Goal: Transaction & Acquisition: Purchase product/service

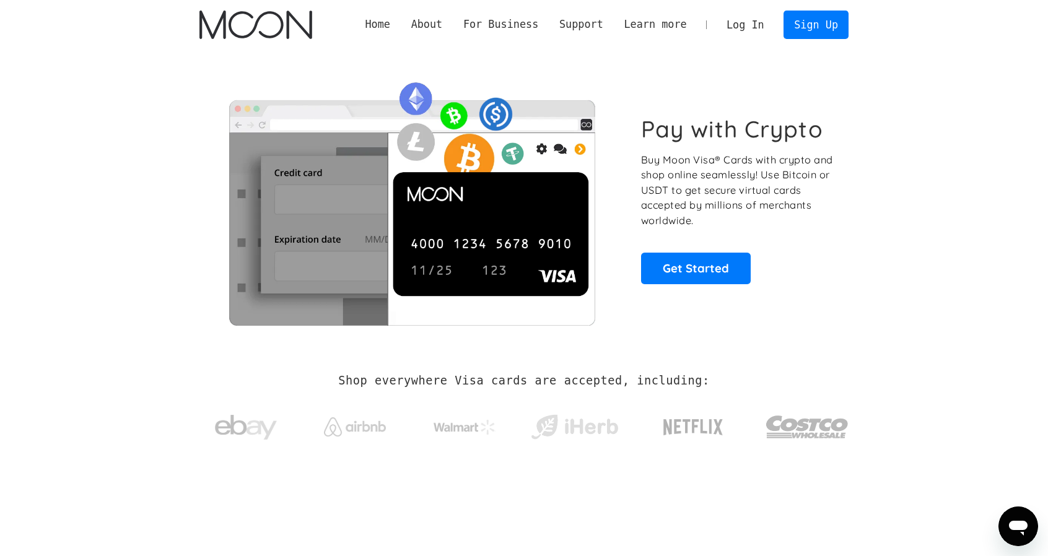
click at [737, 15] on link "Log In" at bounding box center [745, 24] width 58 height 27
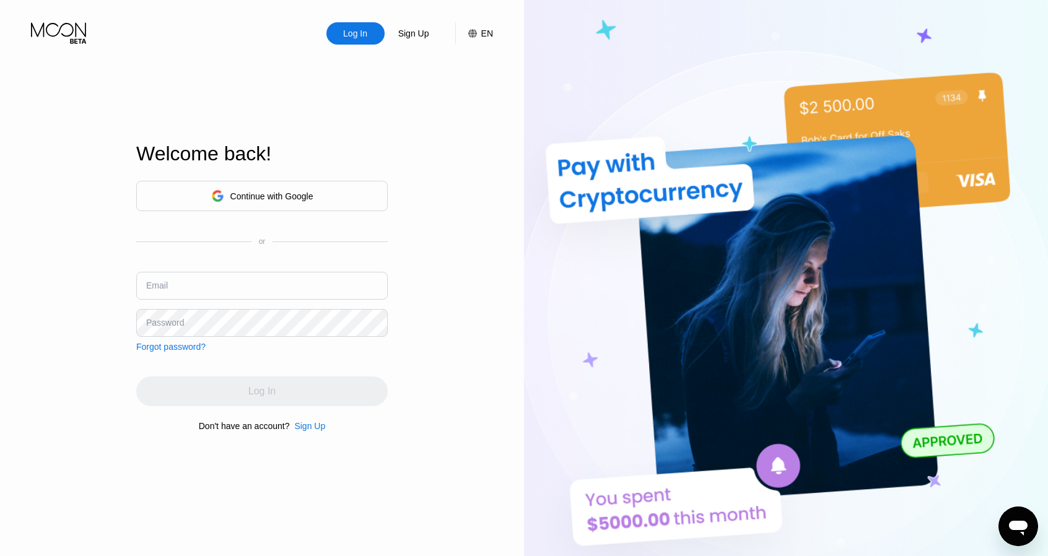
click at [207, 278] on div "Continue with Google or Email Password Forgot password?" at bounding box center [262, 266] width 252 height 171
drag, startPoint x: 207, startPoint y: 286, endPoint x: 202, endPoint y: 300, distance: 15.1
click at [207, 286] on input "text" at bounding box center [262, 286] width 252 height 28
paste input "[EMAIL_ADDRESS][DOMAIN_NAME]"
type input "[EMAIL_ADDRESS][DOMAIN_NAME]"
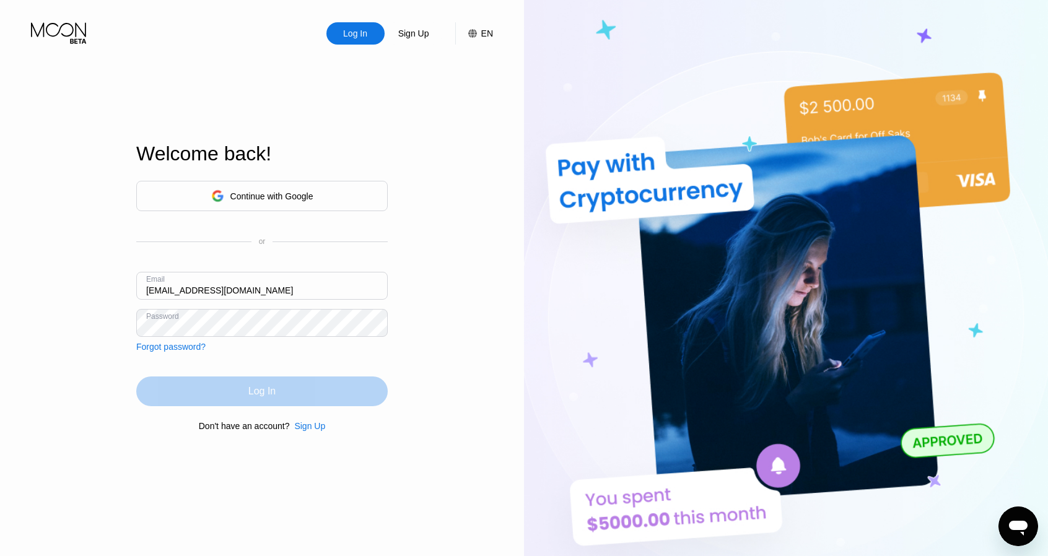
click at [229, 391] on div "Log In" at bounding box center [262, 392] width 252 height 30
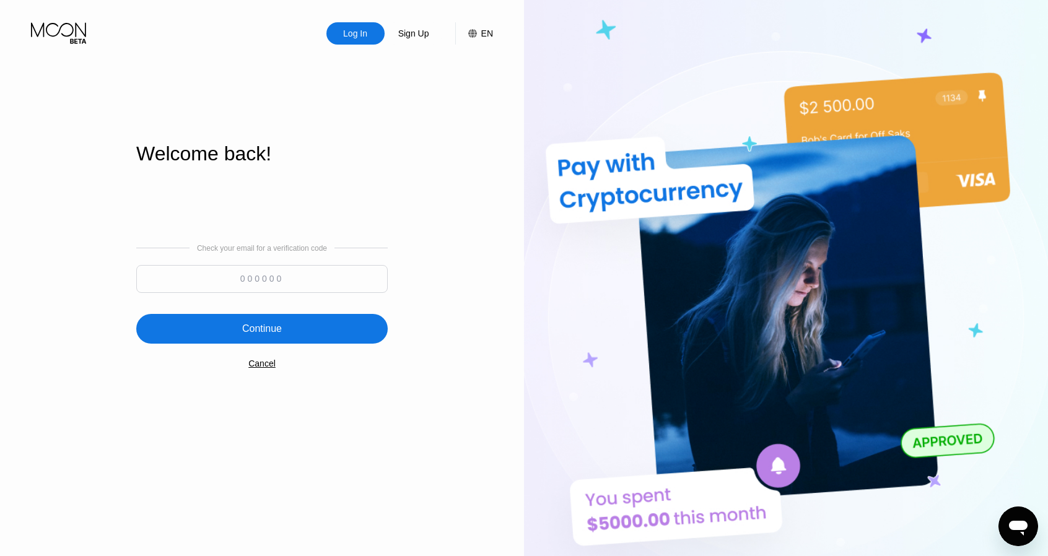
click at [340, 291] on input at bounding box center [262, 279] width 252 height 28
paste input "588957"
type input "588957"
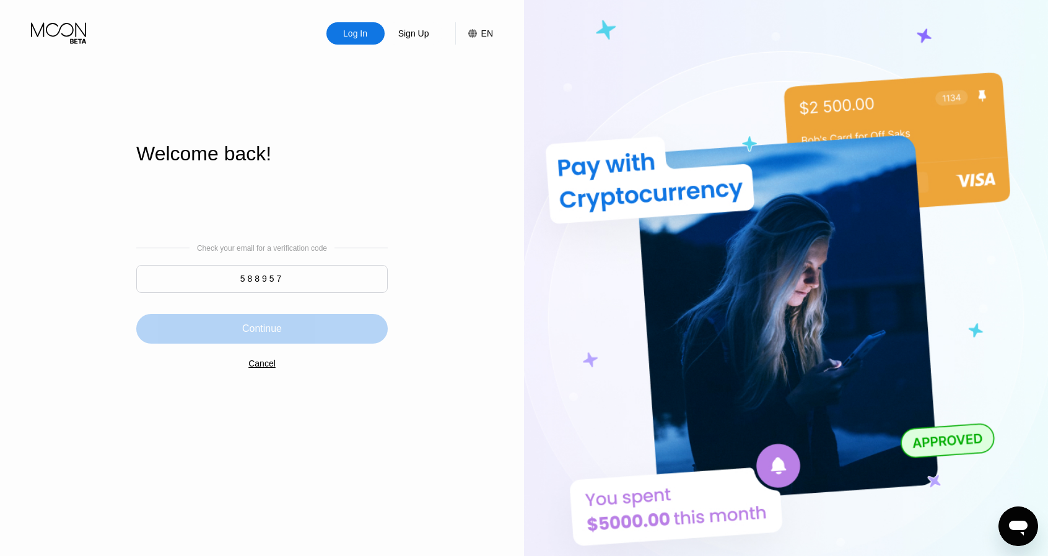
click at [309, 323] on div "Continue" at bounding box center [262, 329] width 252 height 30
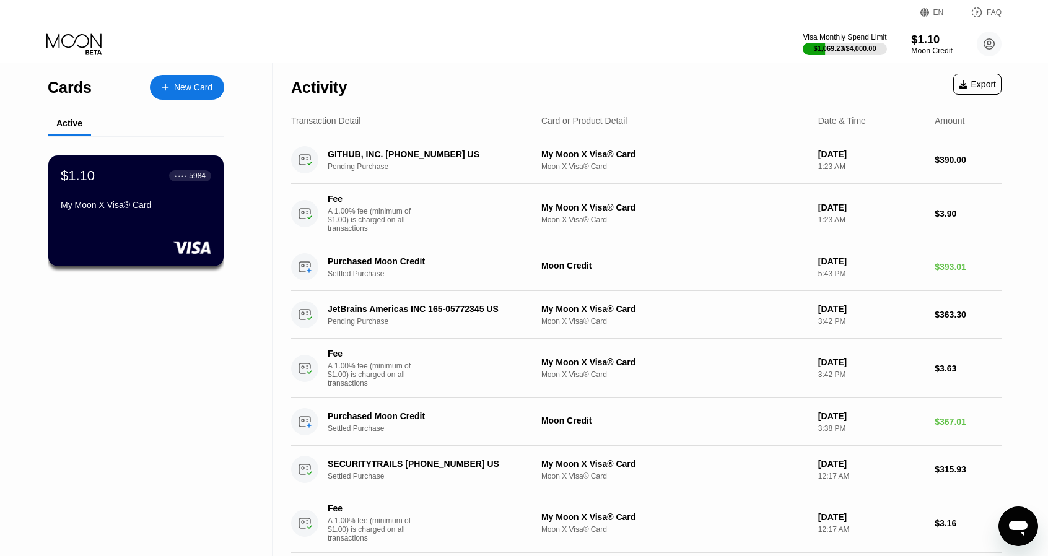
click at [947, 44] on div "$1.10" at bounding box center [932, 39] width 42 height 13
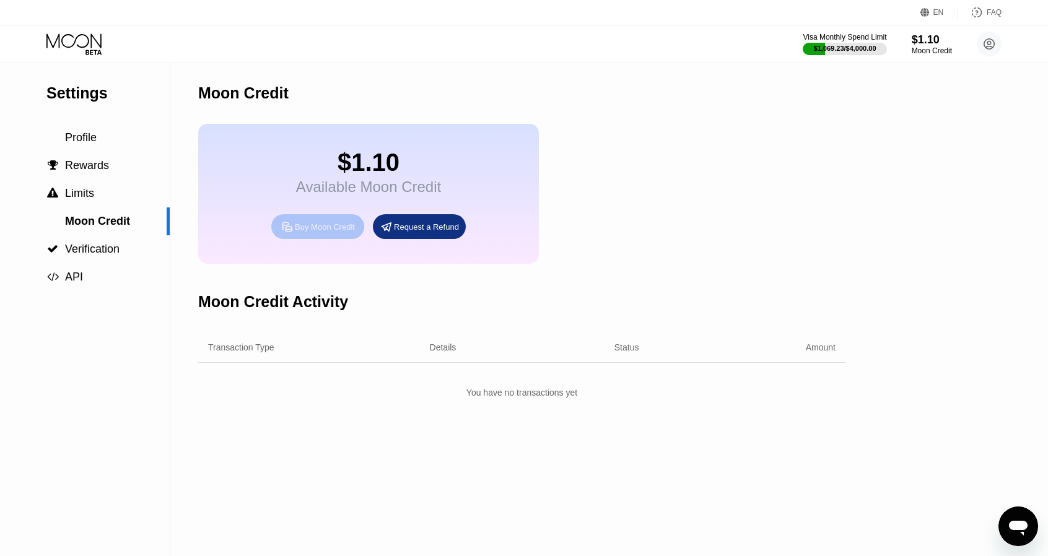
click at [310, 231] on div "Buy Moon Credit" at bounding box center [317, 226] width 93 height 25
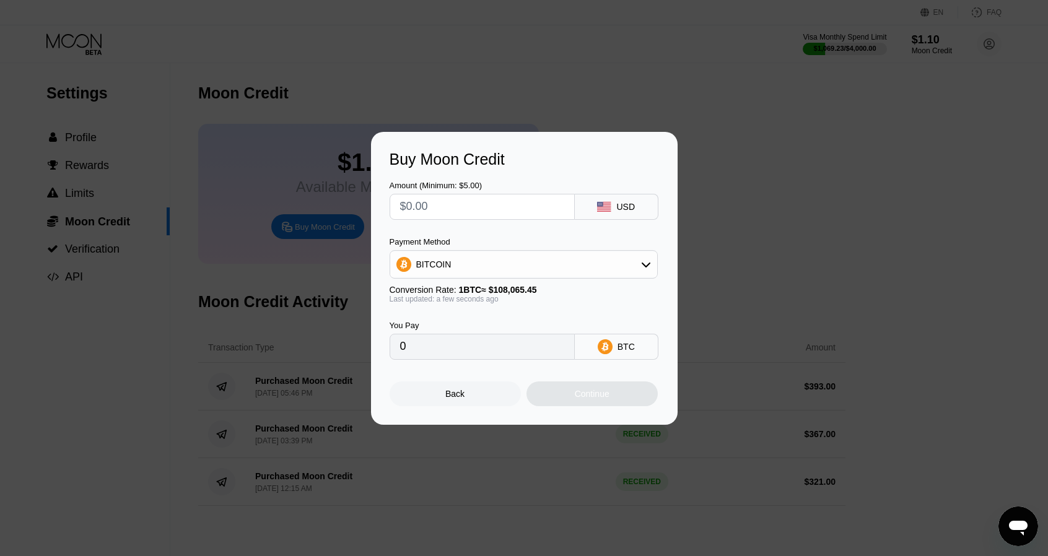
click at [477, 214] on input "text" at bounding box center [482, 207] width 164 height 25
type input "$1"
type input "0.00000926"
type input "$10"
type input "0.00009254"
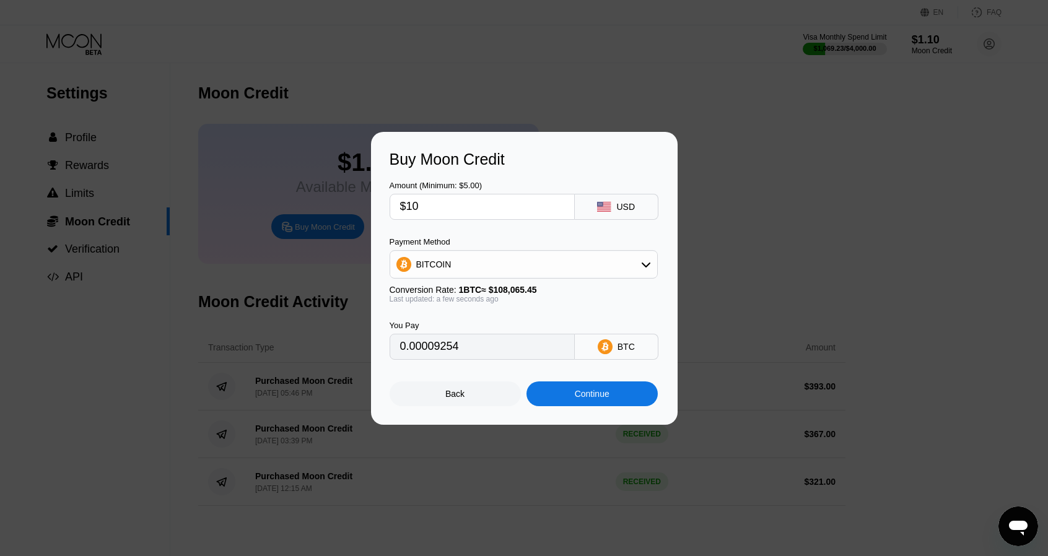
type input "$100"
type input "0.00092537"
type input "$100"
click at [453, 270] on div "BITCOIN" at bounding box center [523, 264] width 267 height 25
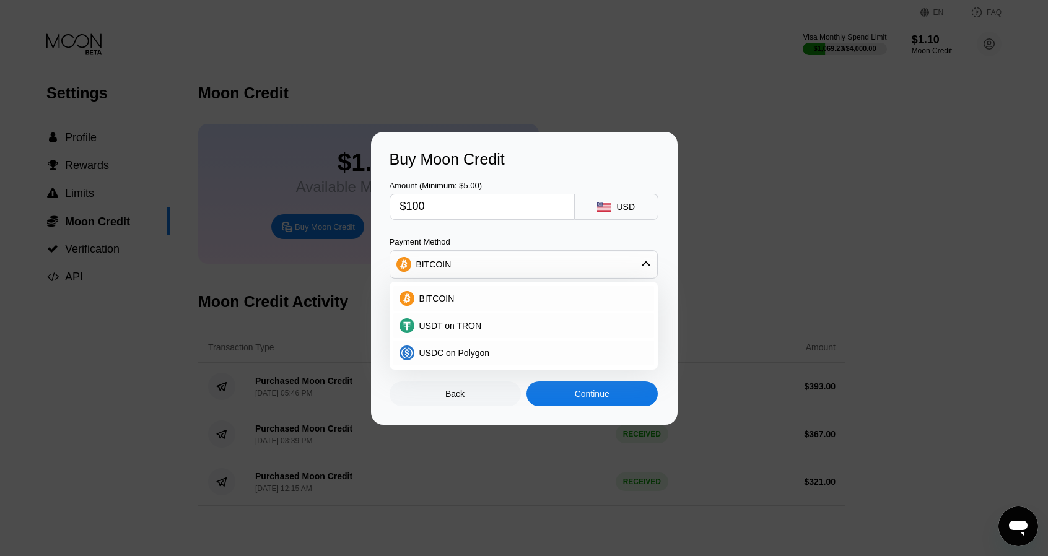
click at [453, 333] on div "USDT on TRON" at bounding box center [523, 326] width 261 height 25
type input "101.01"
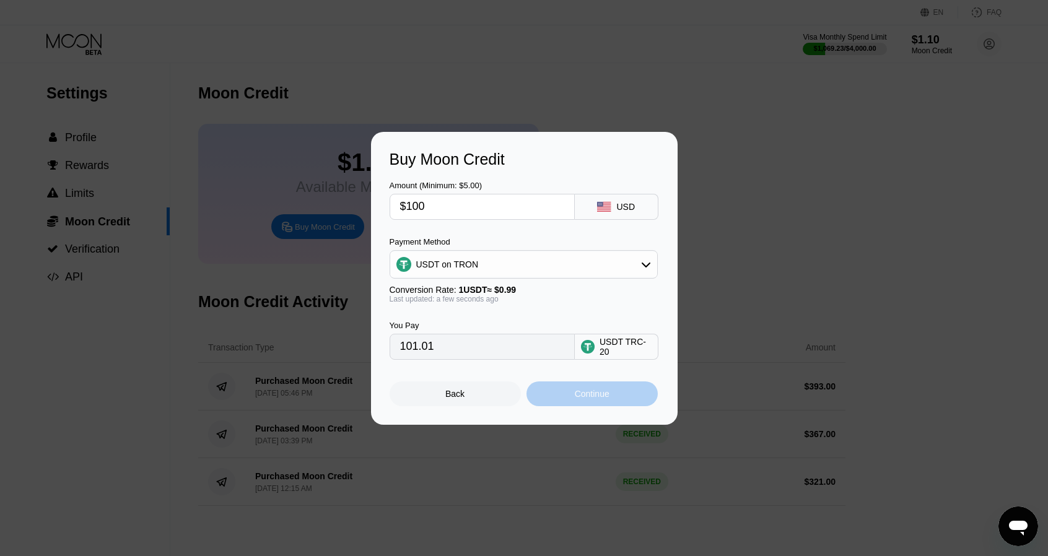
drag, startPoint x: 631, startPoint y: 406, endPoint x: 622, endPoint y: 402, distance: 9.4
click at [630, 406] on div "Continue" at bounding box center [592, 394] width 131 height 25
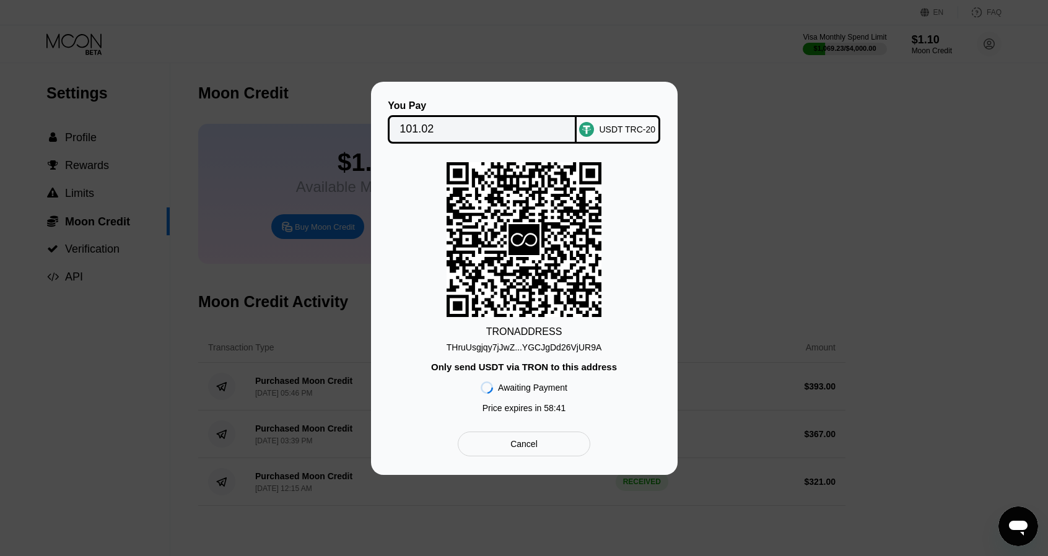
click at [524, 346] on div "THruUsgjqy7jJwZ...YGCJgDd26VjUR9A" at bounding box center [525, 348] width 156 height 10
click at [409, 122] on input "101.02" at bounding box center [482, 129] width 165 height 25
click at [455, 125] on input "101.02" at bounding box center [482, 129] width 165 height 25
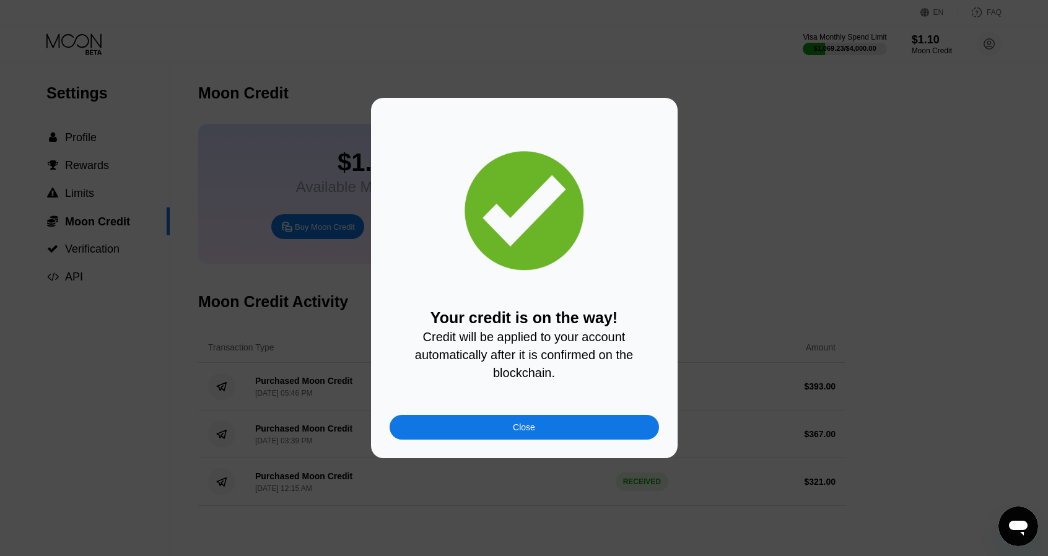
click at [506, 453] on div "Your credit is on the way! Credit will be applied to your account automatically…" at bounding box center [524, 278] width 307 height 361
click at [507, 449] on div "Your credit is on the way! Credit will be applied to your account automatically…" at bounding box center [524, 278] width 307 height 361
click at [506, 435] on div "Close" at bounding box center [525, 427] width 270 height 25
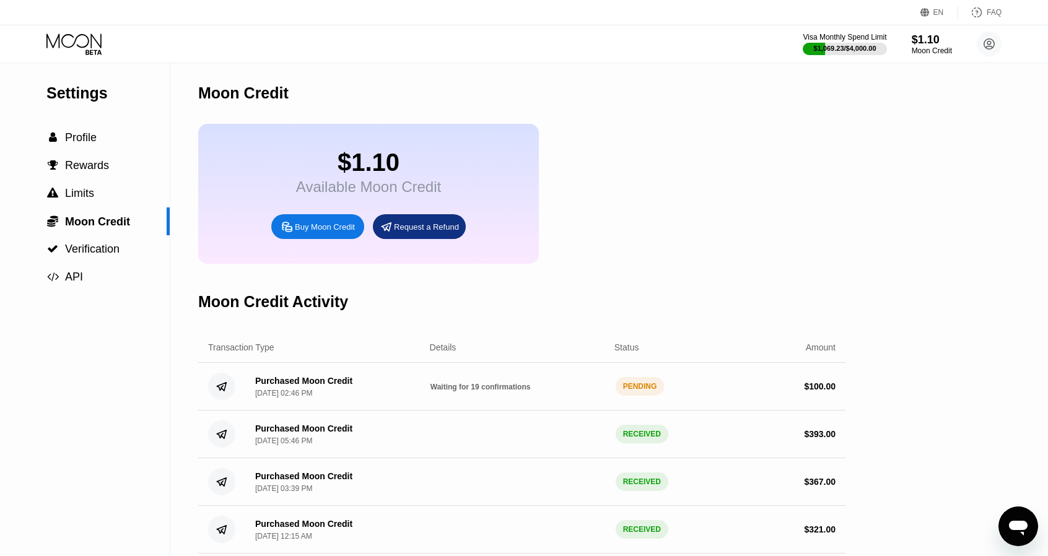
click at [100, 42] on icon at bounding box center [75, 44] width 58 height 22
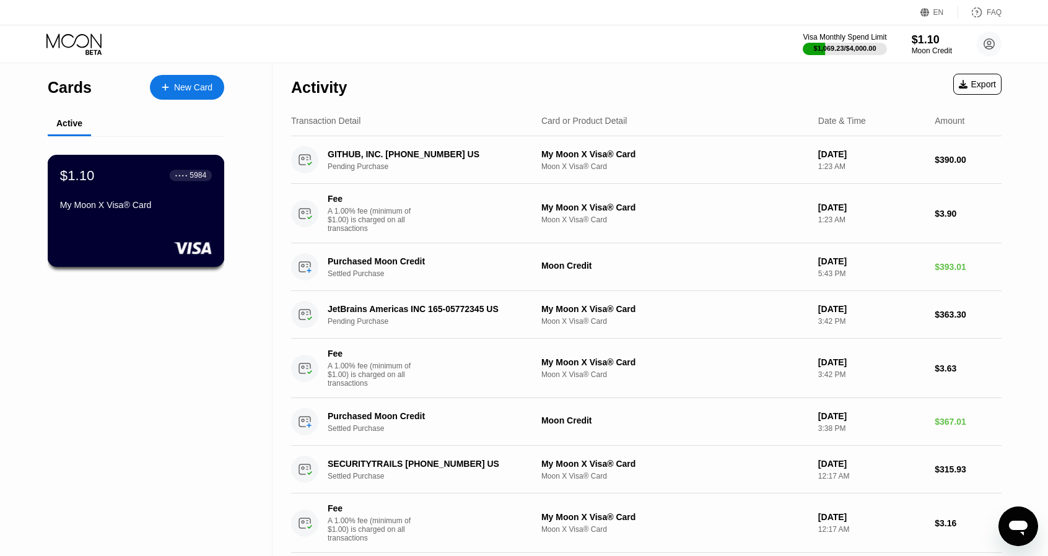
click at [126, 229] on div "$1.10 ● ● ● ● 5984 My Moon X Visa® Card" at bounding box center [136, 211] width 177 height 112
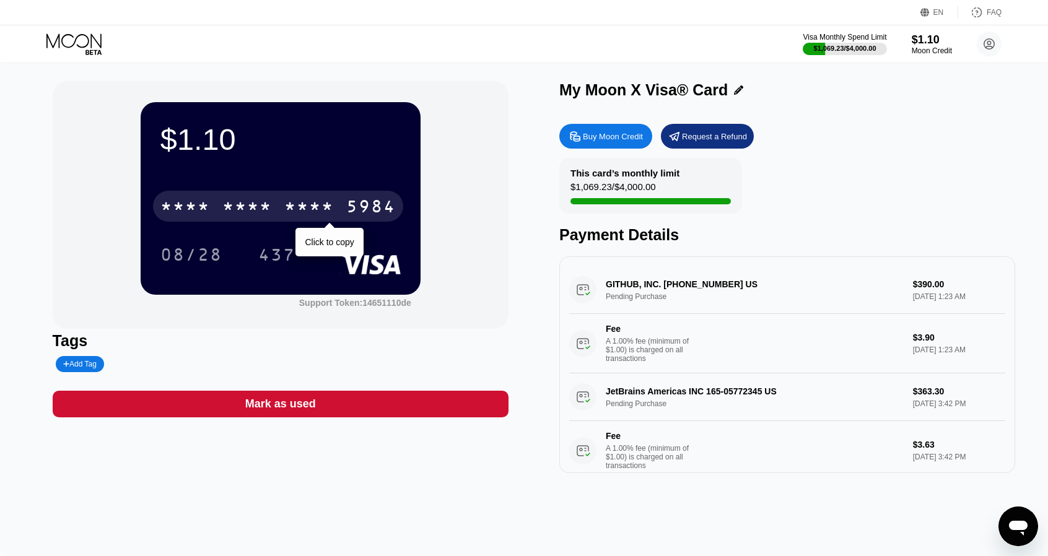
drag, startPoint x: 325, startPoint y: 204, endPoint x: 348, endPoint y: 235, distance: 38.9
click at [325, 204] on div "* * * *" at bounding box center [309, 208] width 50 height 20
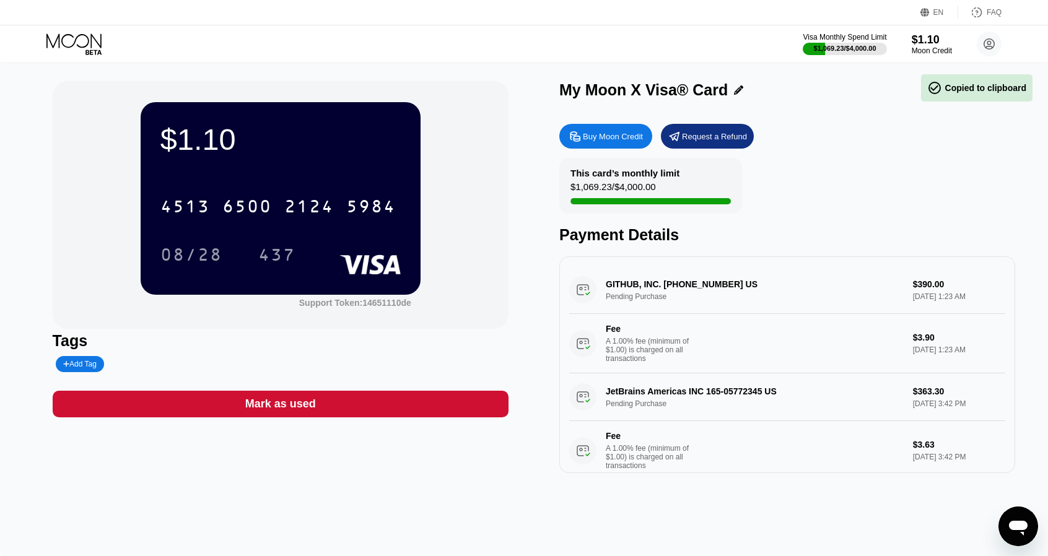
click at [180, 266] on div "08/28" at bounding box center [191, 257] width 62 height 20
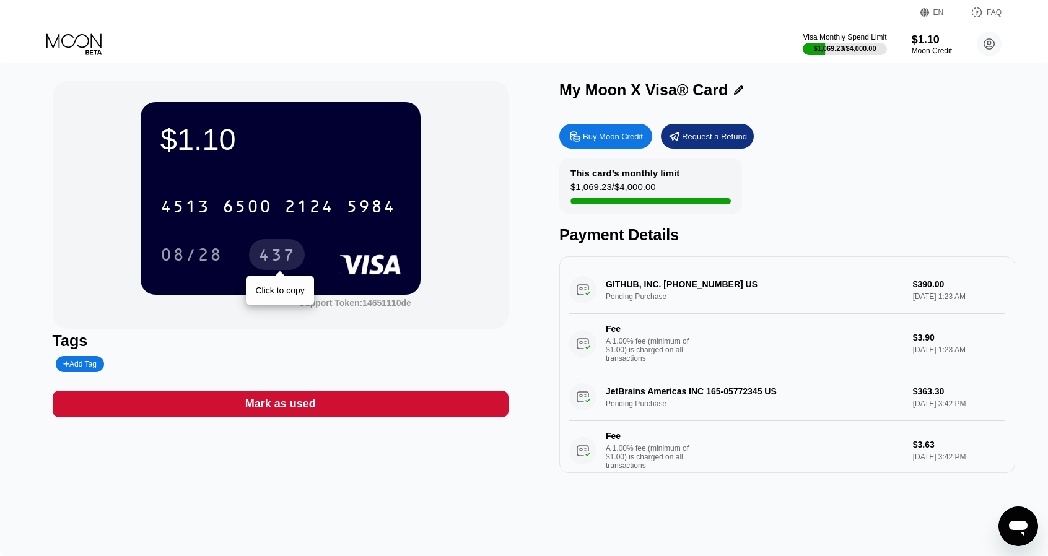
click at [265, 266] on div "437" at bounding box center [276, 257] width 37 height 20
